Goal: Task Accomplishment & Management: Use online tool/utility

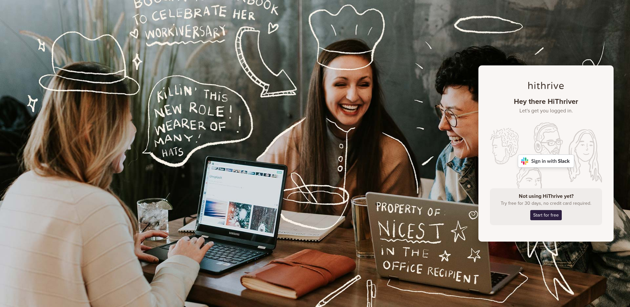
click at [548, 161] on img at bounding box center [546, 160] width 56 height 13
